Goal: Information Seeking & Learning: Find contact information

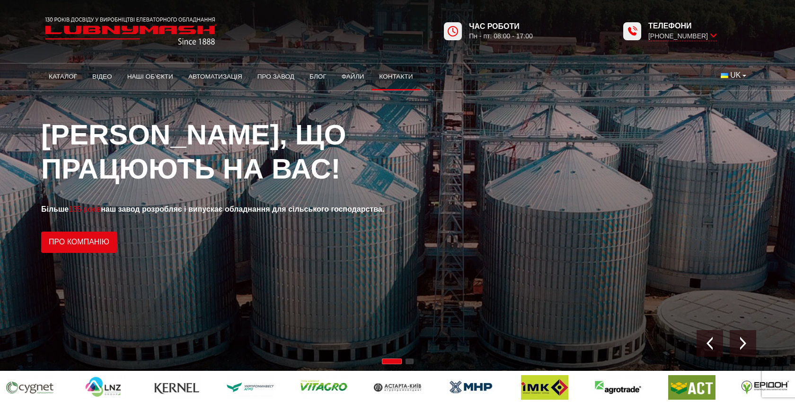
click at [410, 70] on link "Контакти" at bounding box center [396, 76] width 49 height 21
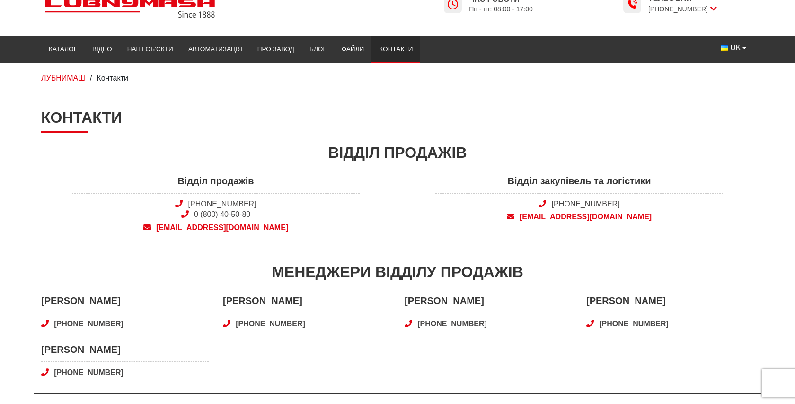
scroll to position [28, 0]
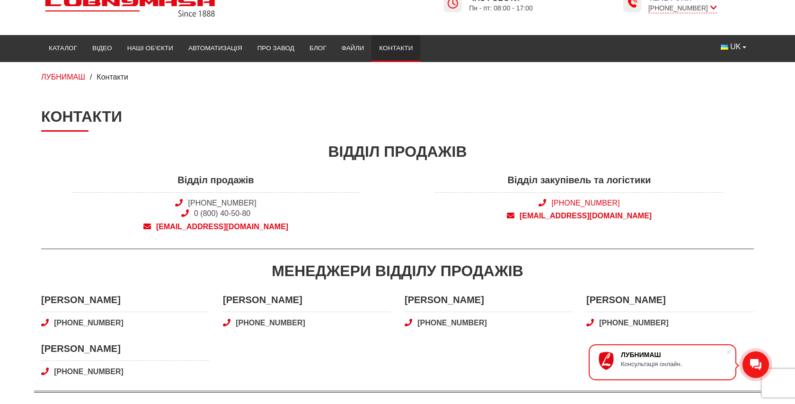
drag, startPoint x: 626, startPoint y: 201, endPoint x: 553, endPoint y: 202, distance: 72.9
click at [553, 202] on span "[PHONE_NUMBER]" at bounding box center [580, 203] width 288 height 10
copy link "[PHONE_NUMBER]"
click at [575, 240] on div "Відділ продажів Відділ продажів [PHONE_NUMBER] 0 (800) 40-50-80 [EMAIL_ADDRESS]…" at bounding box center [397, 195] width 713 height 108
click at [578, 218] on span "[EMAIL_ADDRESS][DOMAIN_NAME]" at bounding box center [580, 216] width 288 height 10
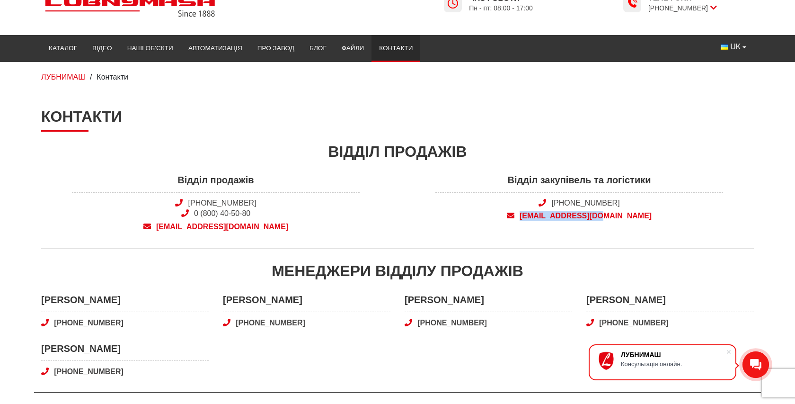
copy span "[EMAIL_ADDRESS][DOMAIN_NAME]"
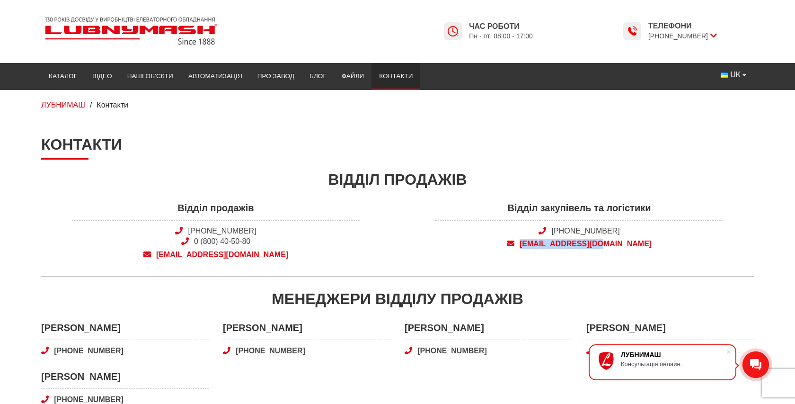
copy span "[EMAIL_ADDRESS][DOMAIN_NAME]"
